Goal: Check status: Check status

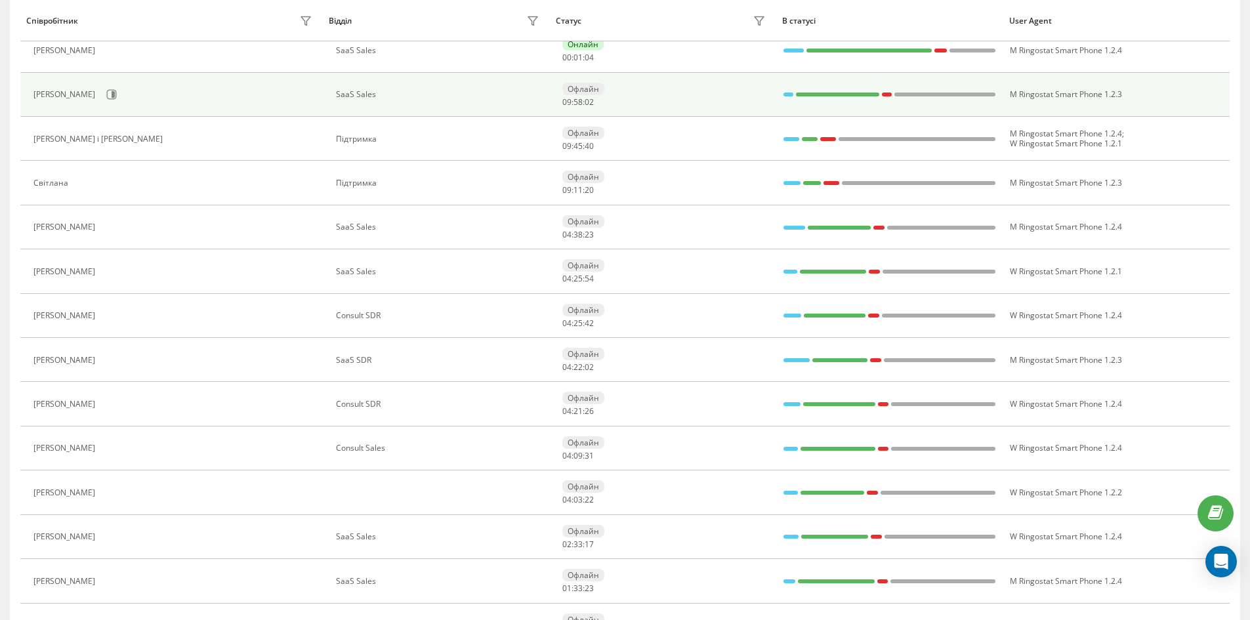
scroll to position [350, 0]
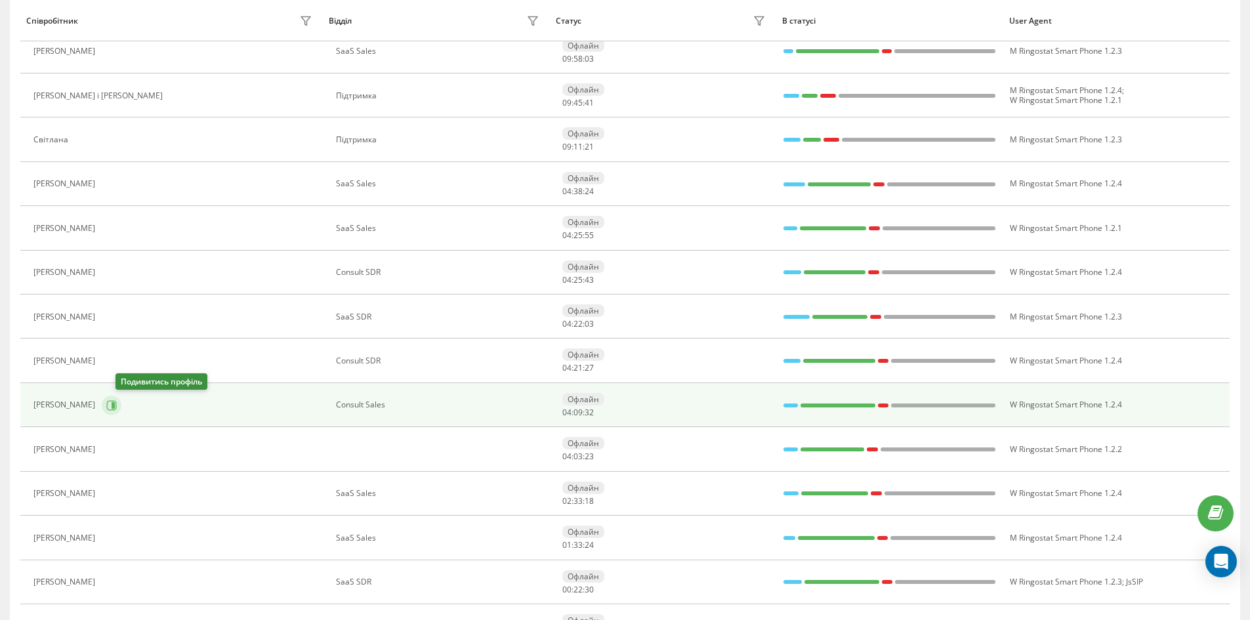
click at [117, 409] on icon at bounding box center [111, 405] width 11 height 11
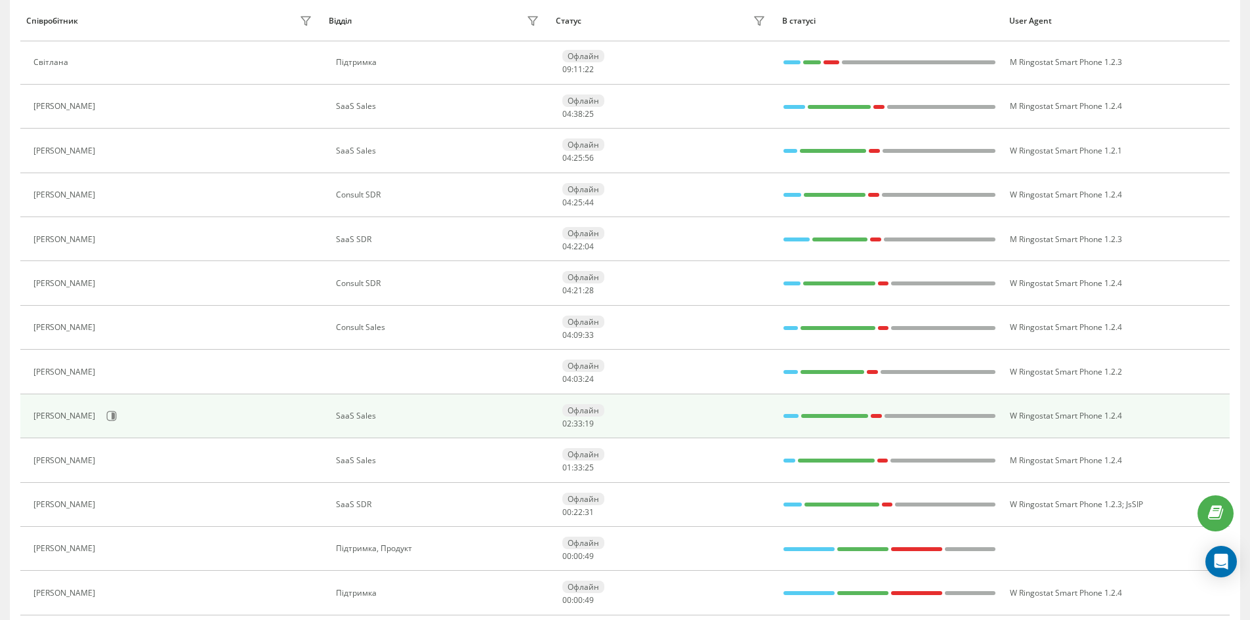
scroll to position [525, 0]
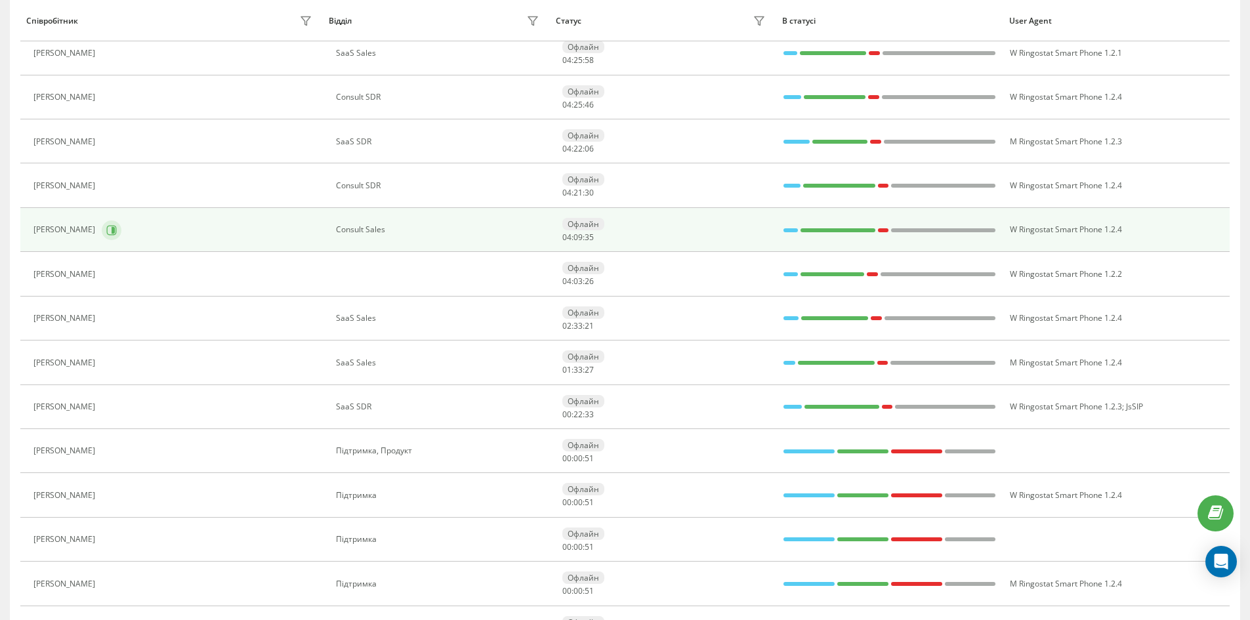
click at [115, 232] on icon at bounding box center [113, 229] width 3 height 7
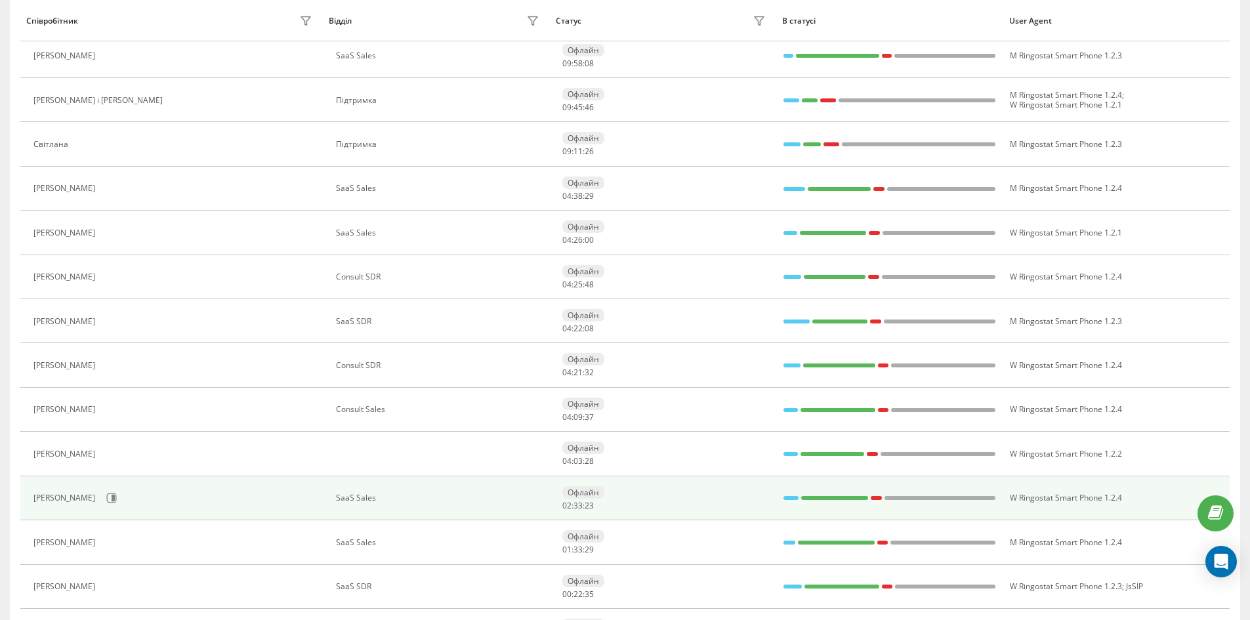
scroll to position [438, 0]
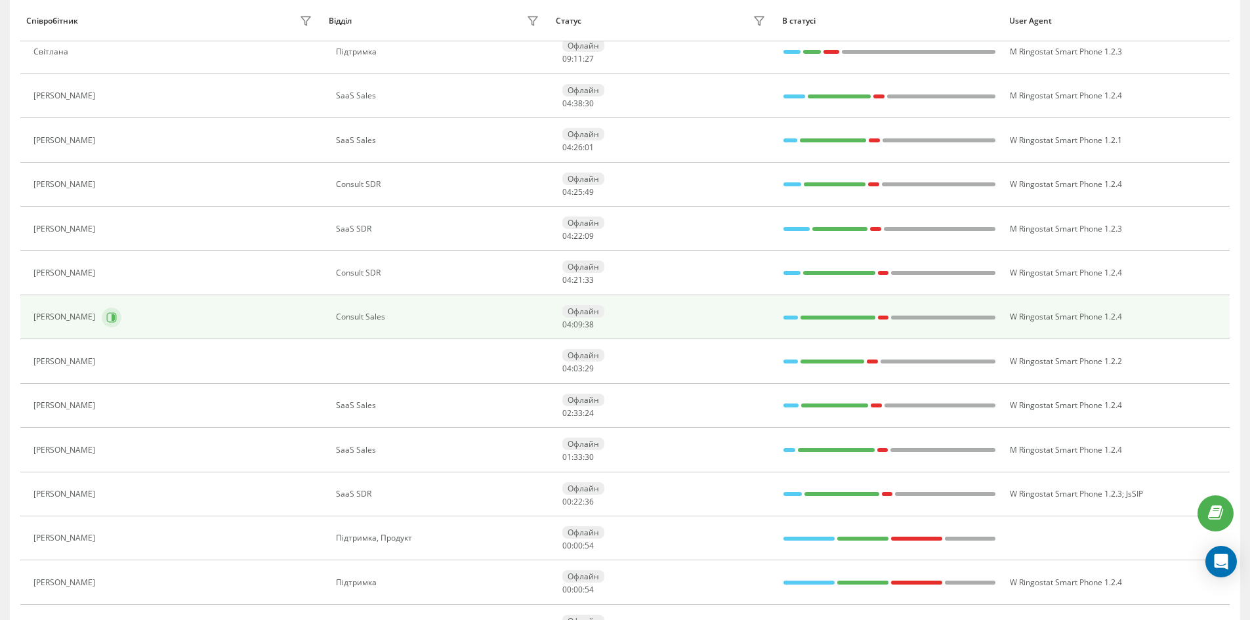
click at [117, 320] on icon at bounding box center [111, 317] width 11 height 11
click at [85, 320] on div "[PERSON_NAME]" at bounding box center [65, 316] width 65 height 9
click at [309, 329] on td "[PERSON_NAME]" at bounding box center [171, 317] width 303 height 44
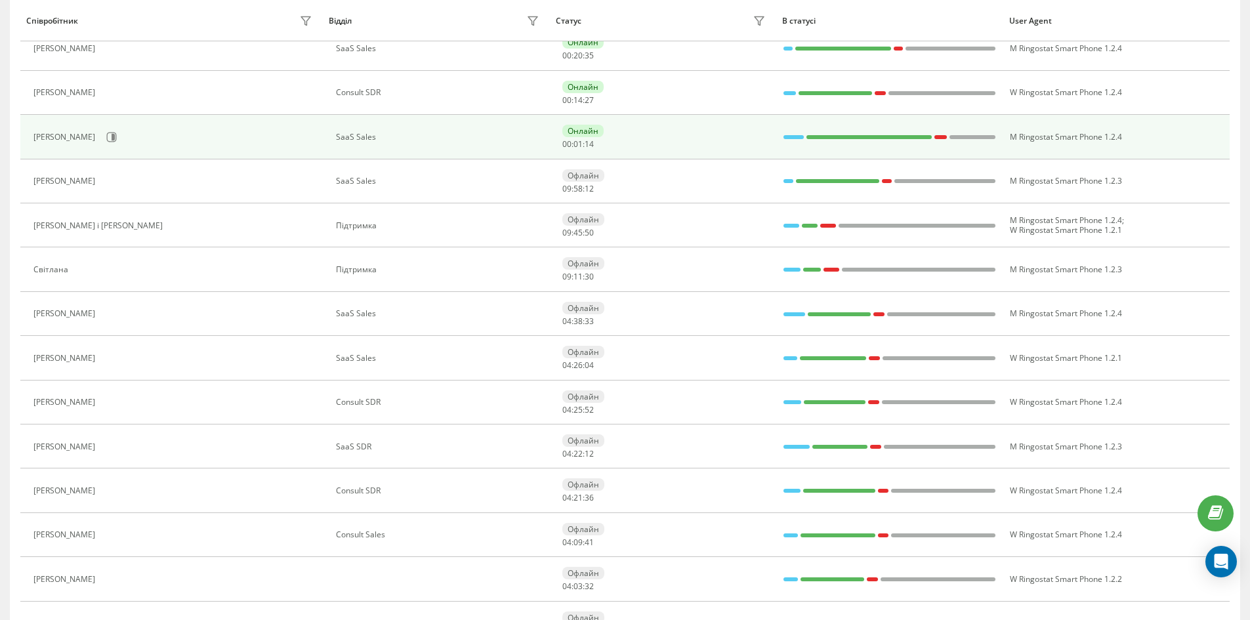
scroll to position [0, 0]
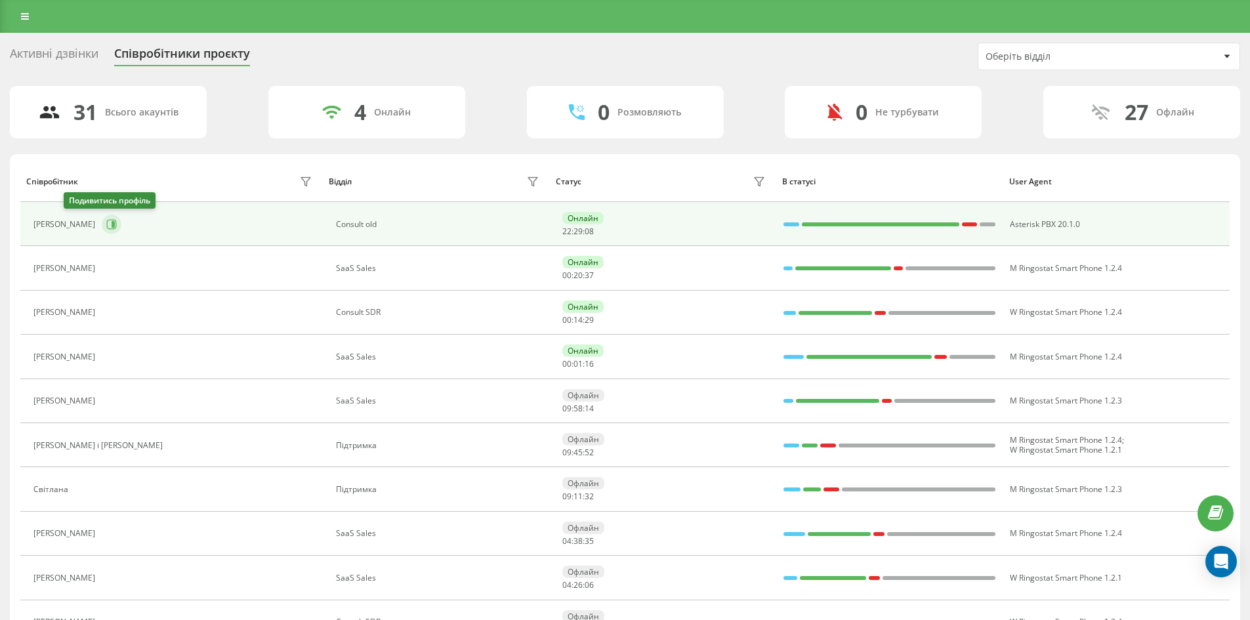
click at [106, 225] on icon at bounding box center [111, 224] width 11 height 11
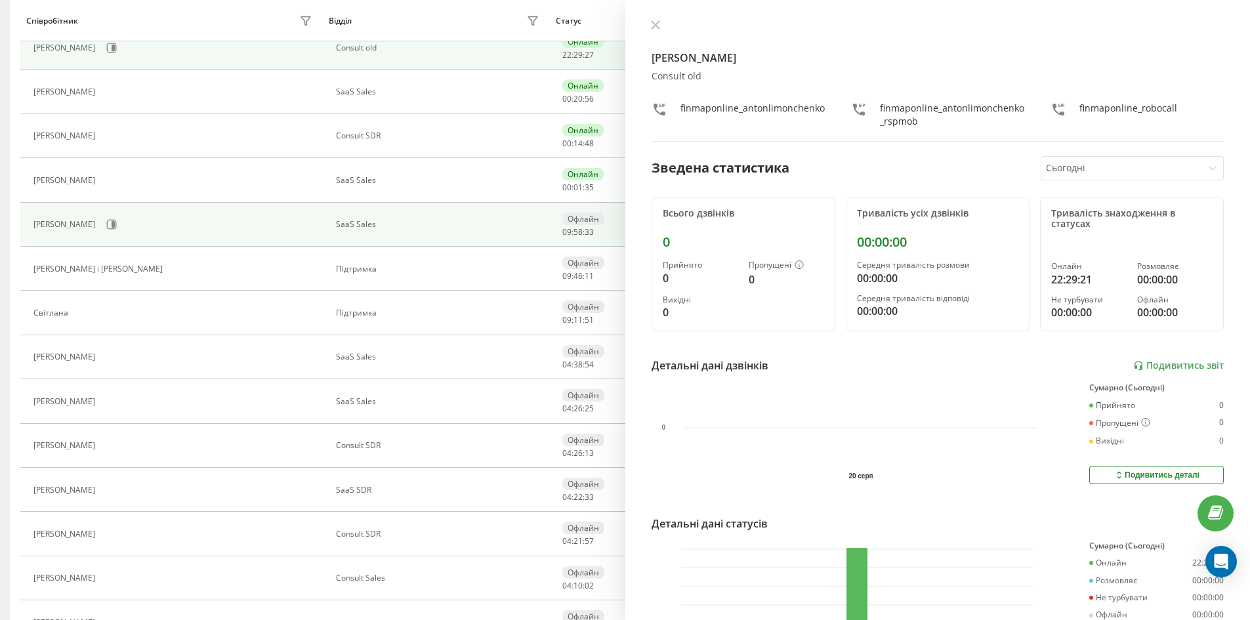
scroll to position [263, 0]
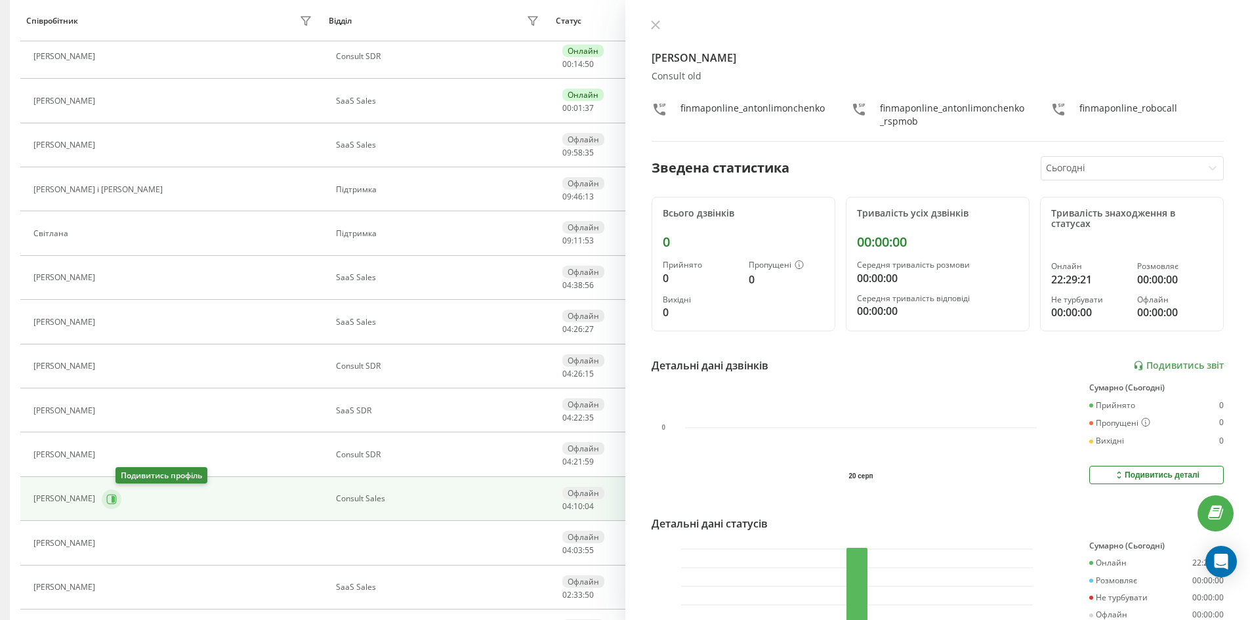
click at [115, 502] on icon at bounding box center [113, 499] width 3 height 7
